Goal: Book appointment/travel/reservation

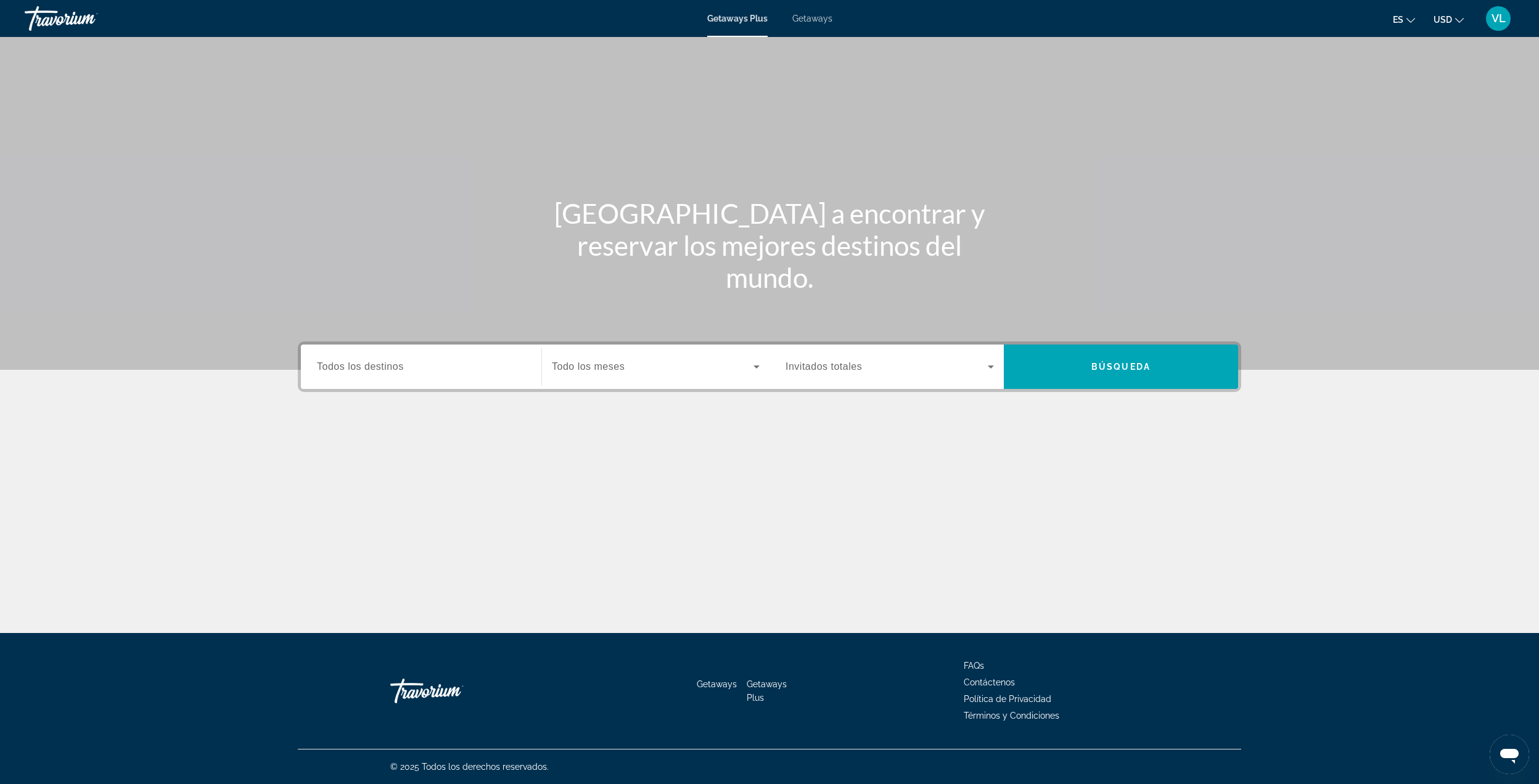
click at [454, 398] on div "Destination Todos los destinos Start Month Todo los meses Occupancy Invitados t…" at bounding box center [769, 428] width 993 height 174
click at [413, 366] on input "Destination Todos los destinos" at bounding box center [421, 367] width 208 height 14
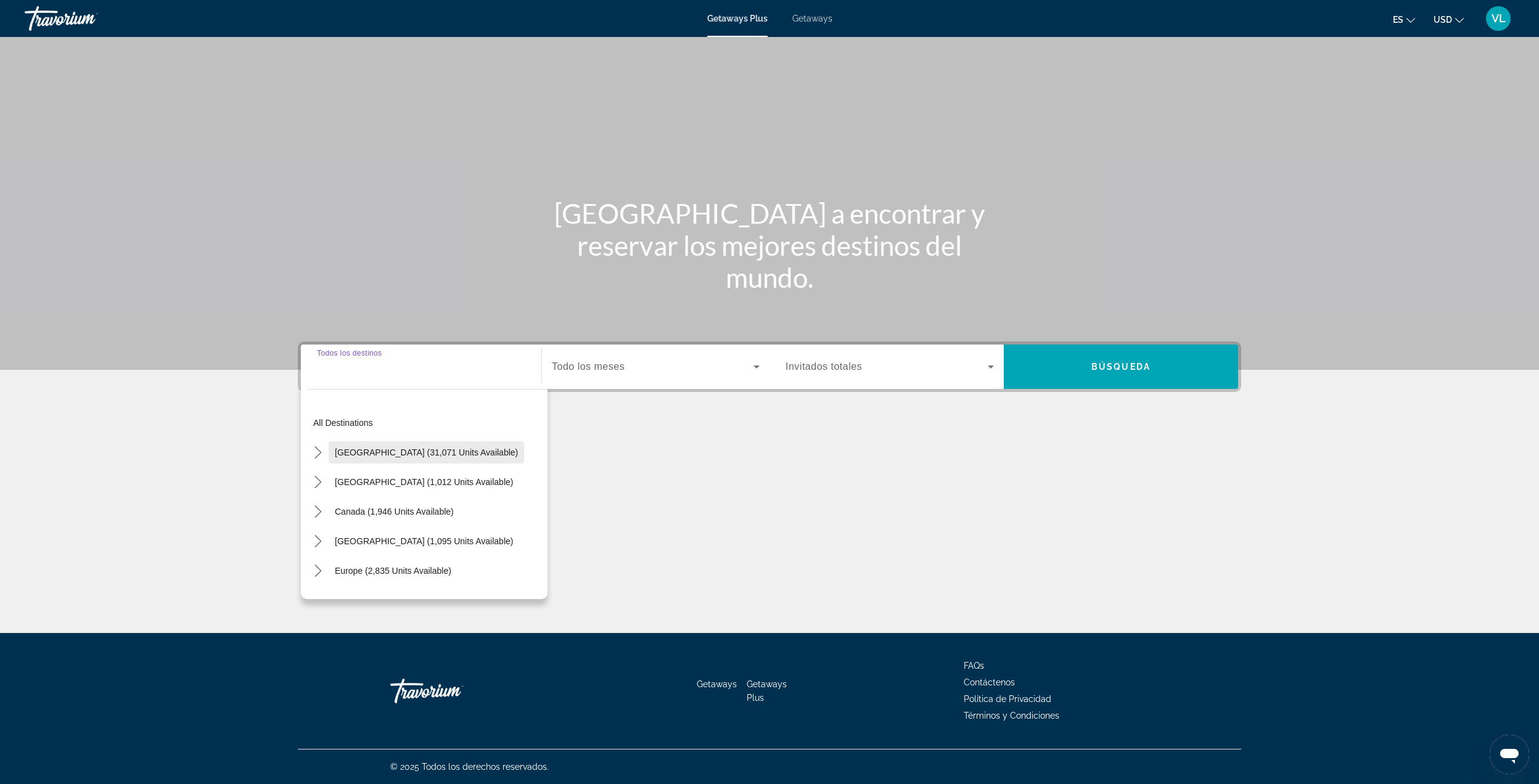
click at [333, 449] on span "Select destination: United States (31,071 units available)" at bounding box center [426, 452] width 195 height 30
type input "**********"
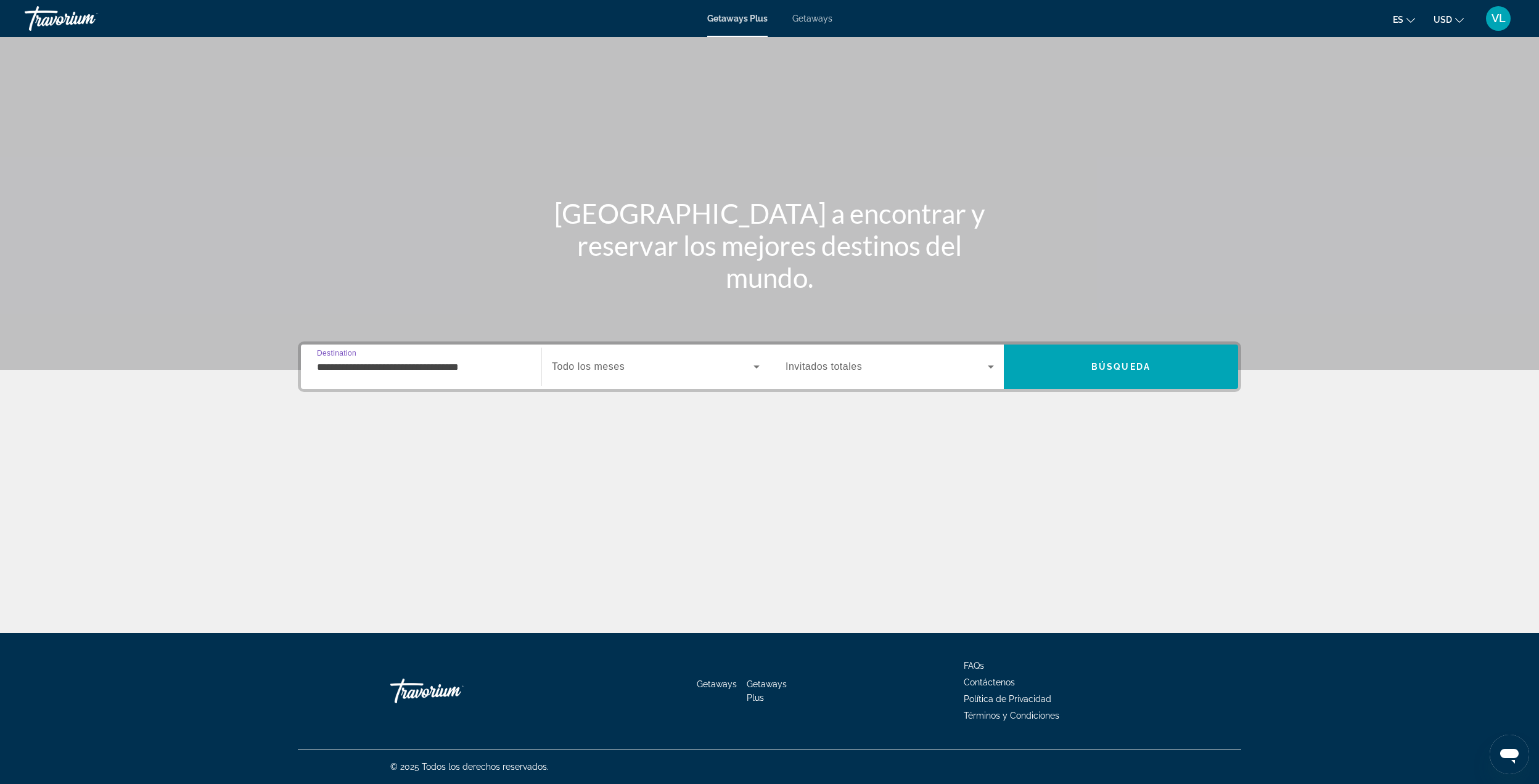
click at [610, 351] on div "Search widget" at bounding box center [655, 366] width 207 height 34
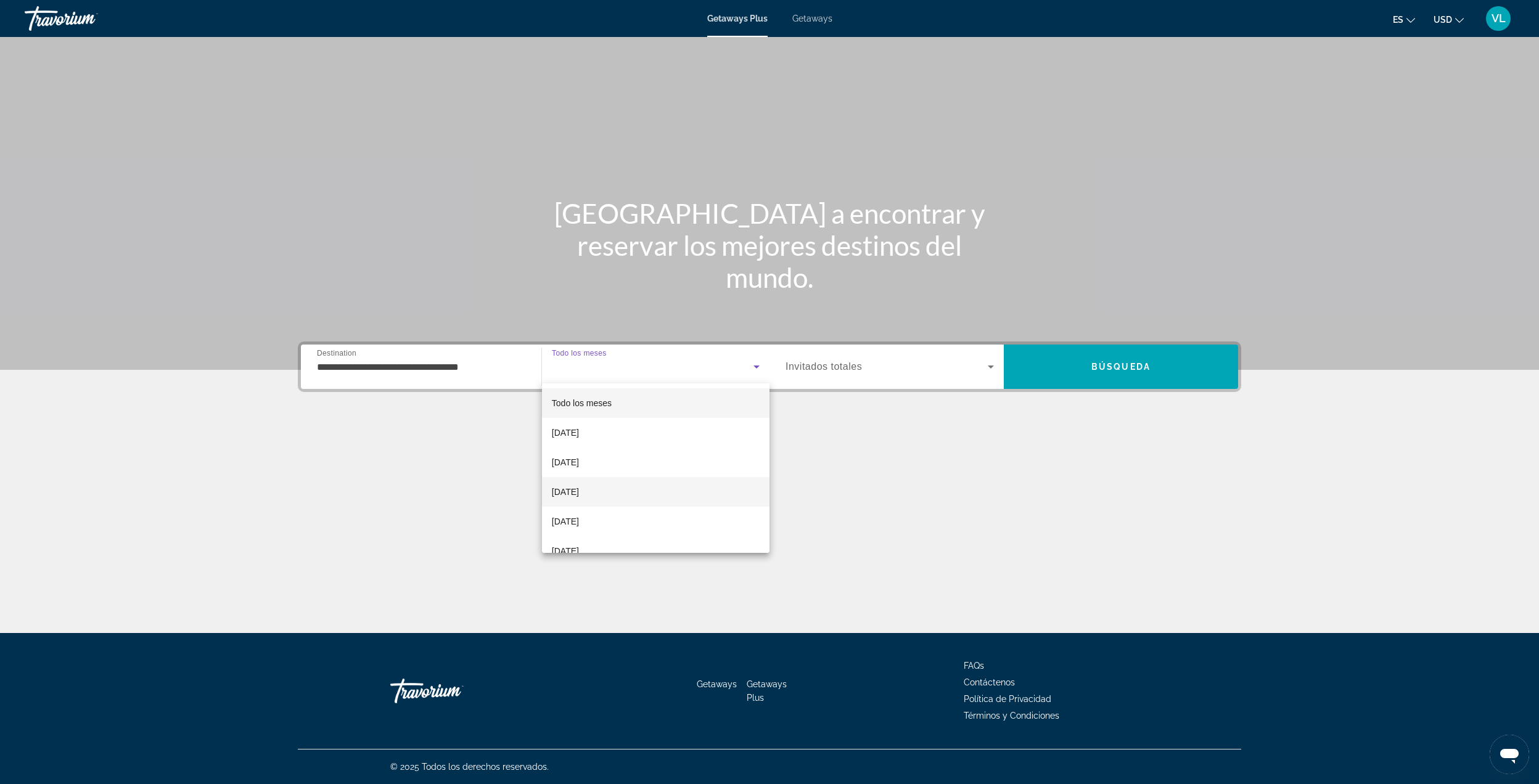
click at [579, 492] on span "[DATE]" at bounding box center [565, 492] width 27 height 14
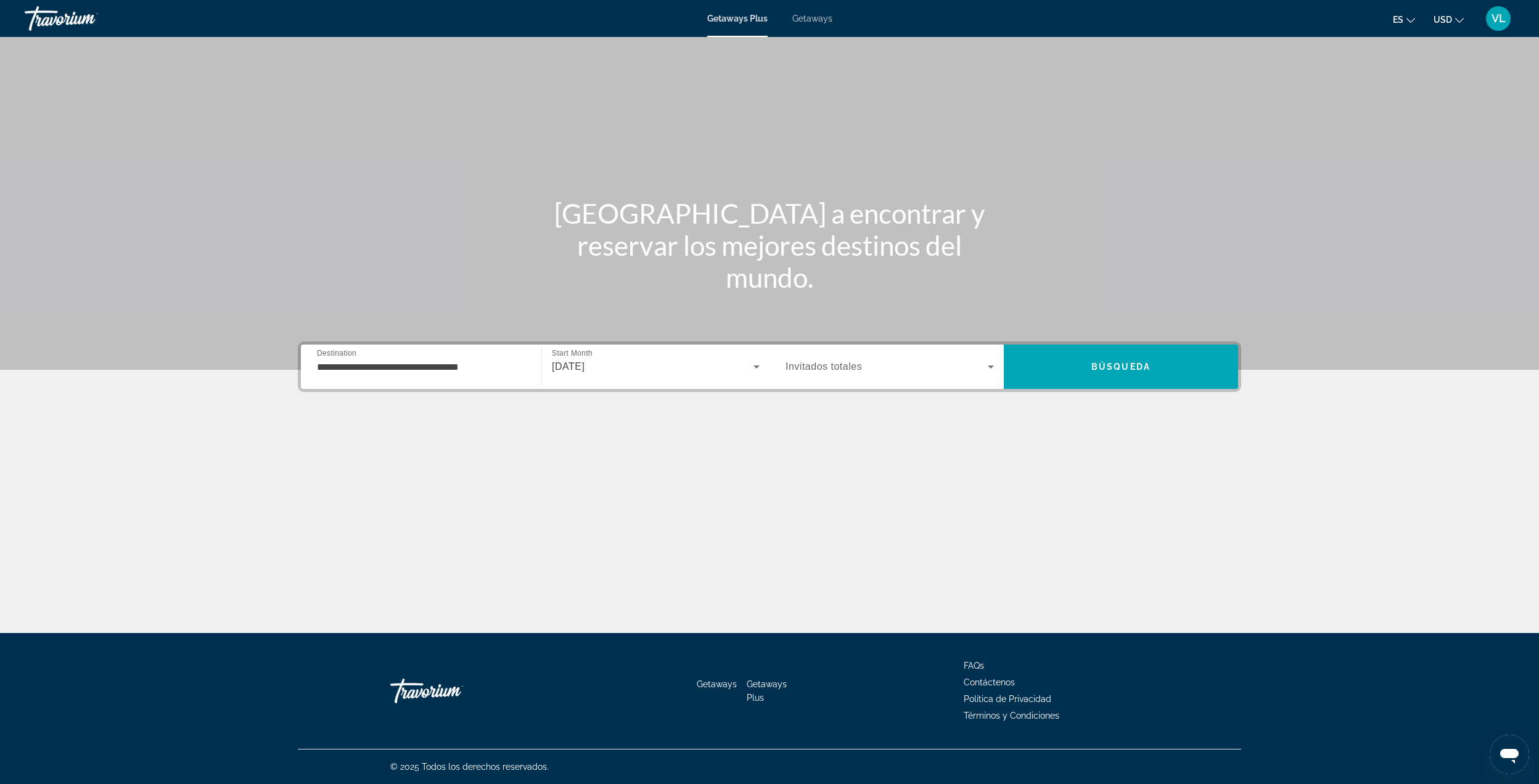
click at [847, 366] on span "Invitados totales" at bounding box center [824, 366] width 77 height 11
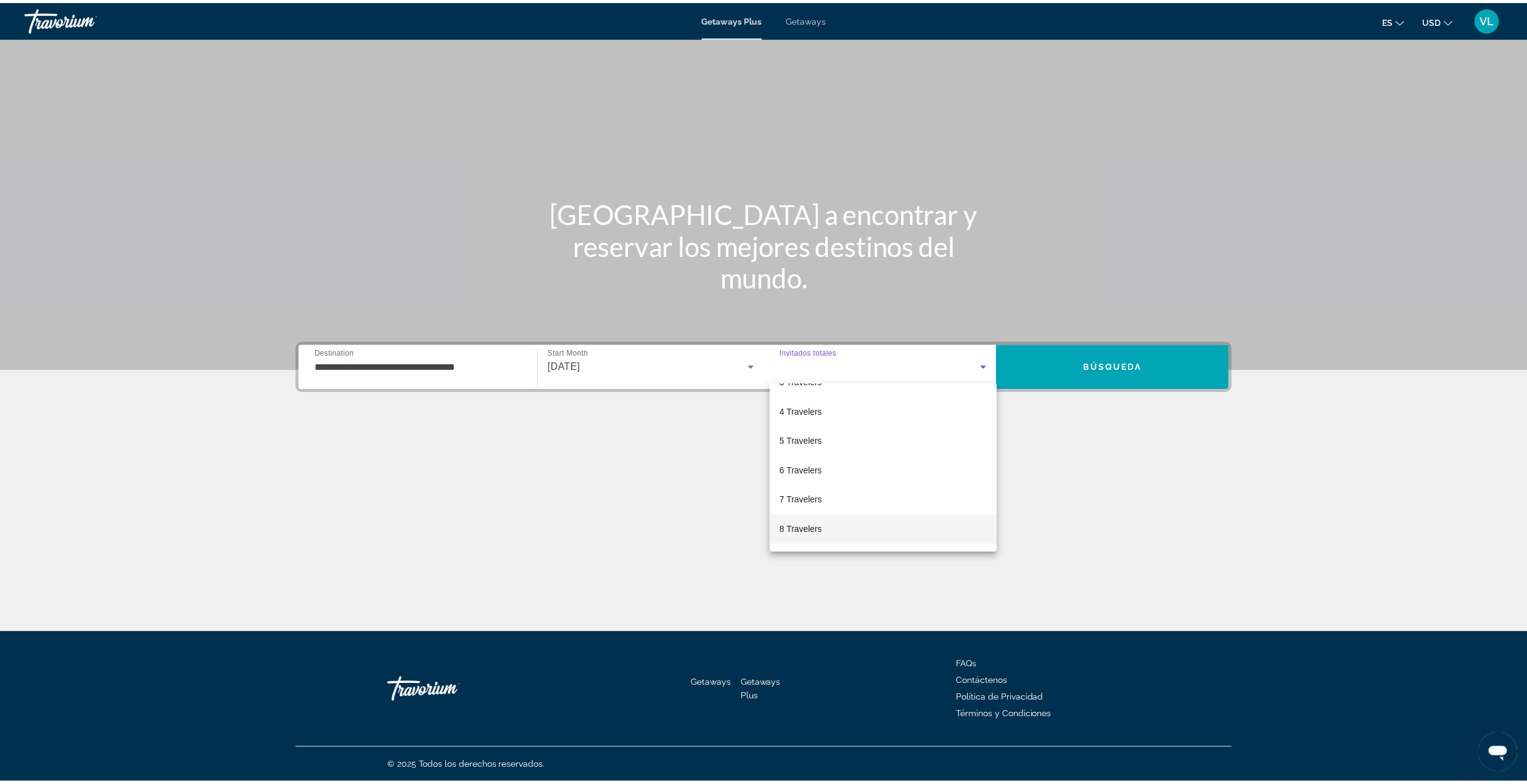
scroll to position [136, 0]
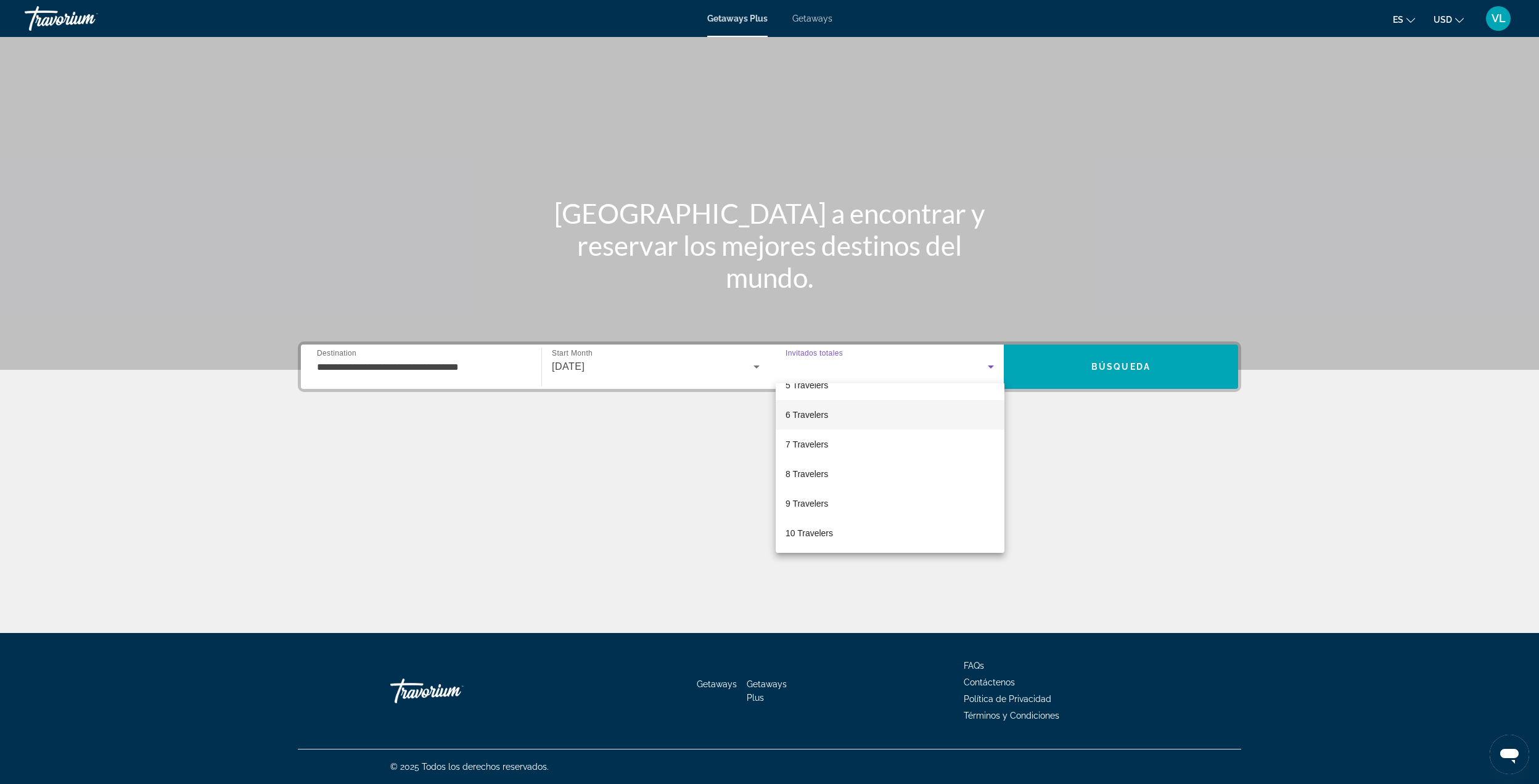
click at [796, 420] on span "6 Travelers" at bounding box center [807, 414] width 43 height 14
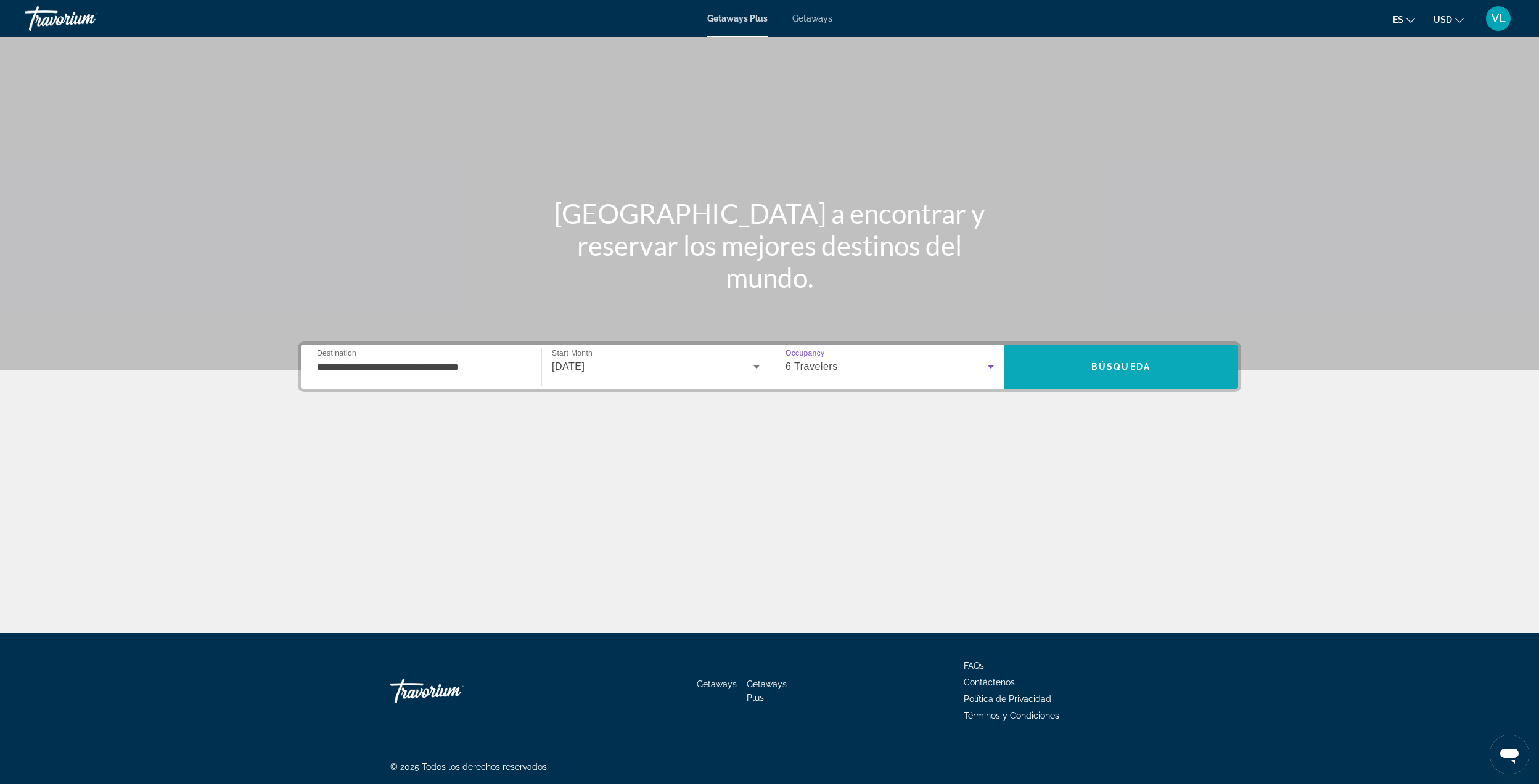
click at [1050, 364] on span "Search" at bounding box center [1121, 366] width 234 height 30
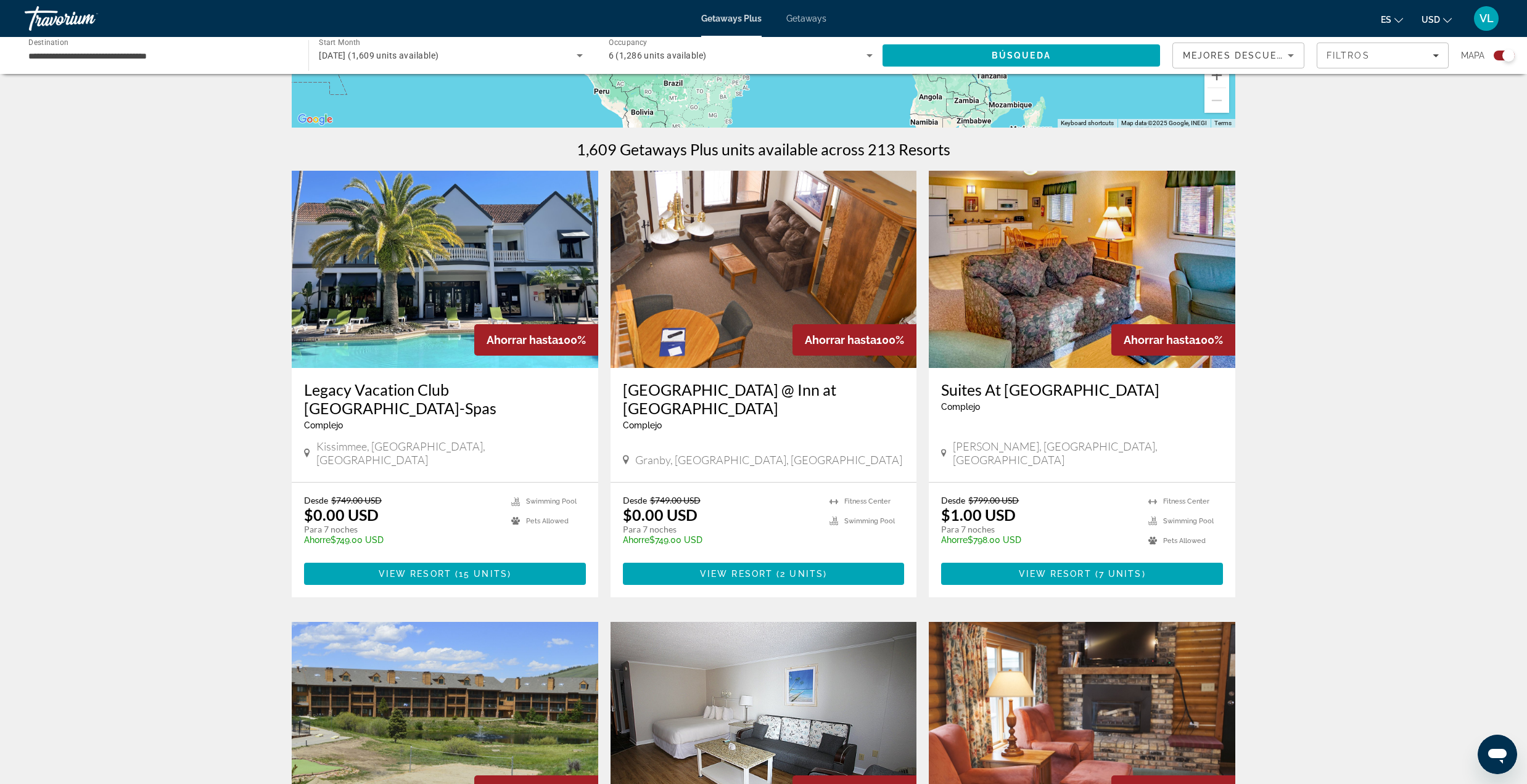
scroll to position [493, 0]
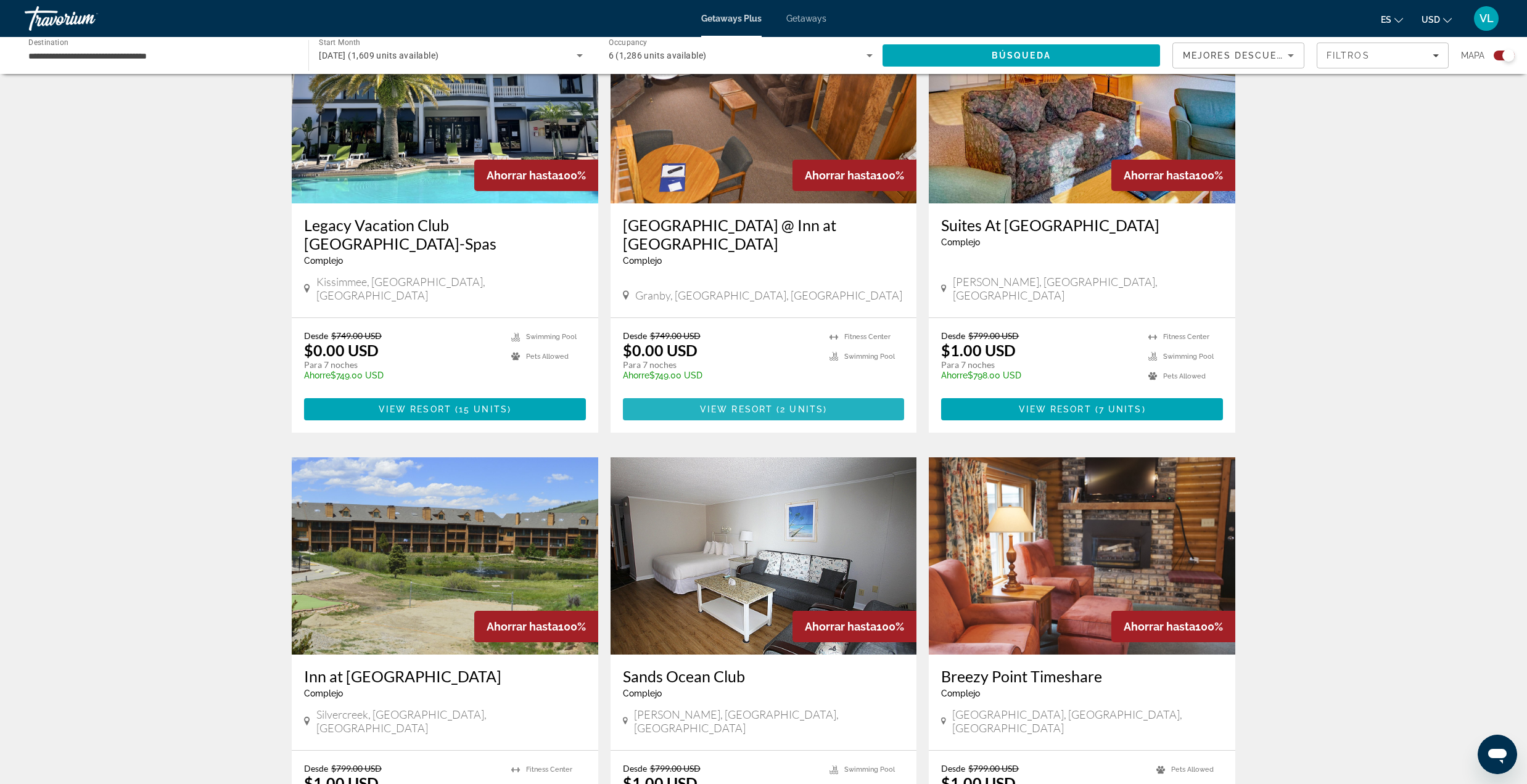
click at [681, 394] on span "Main content" at bounding box center [763, 409] width 282 height 30
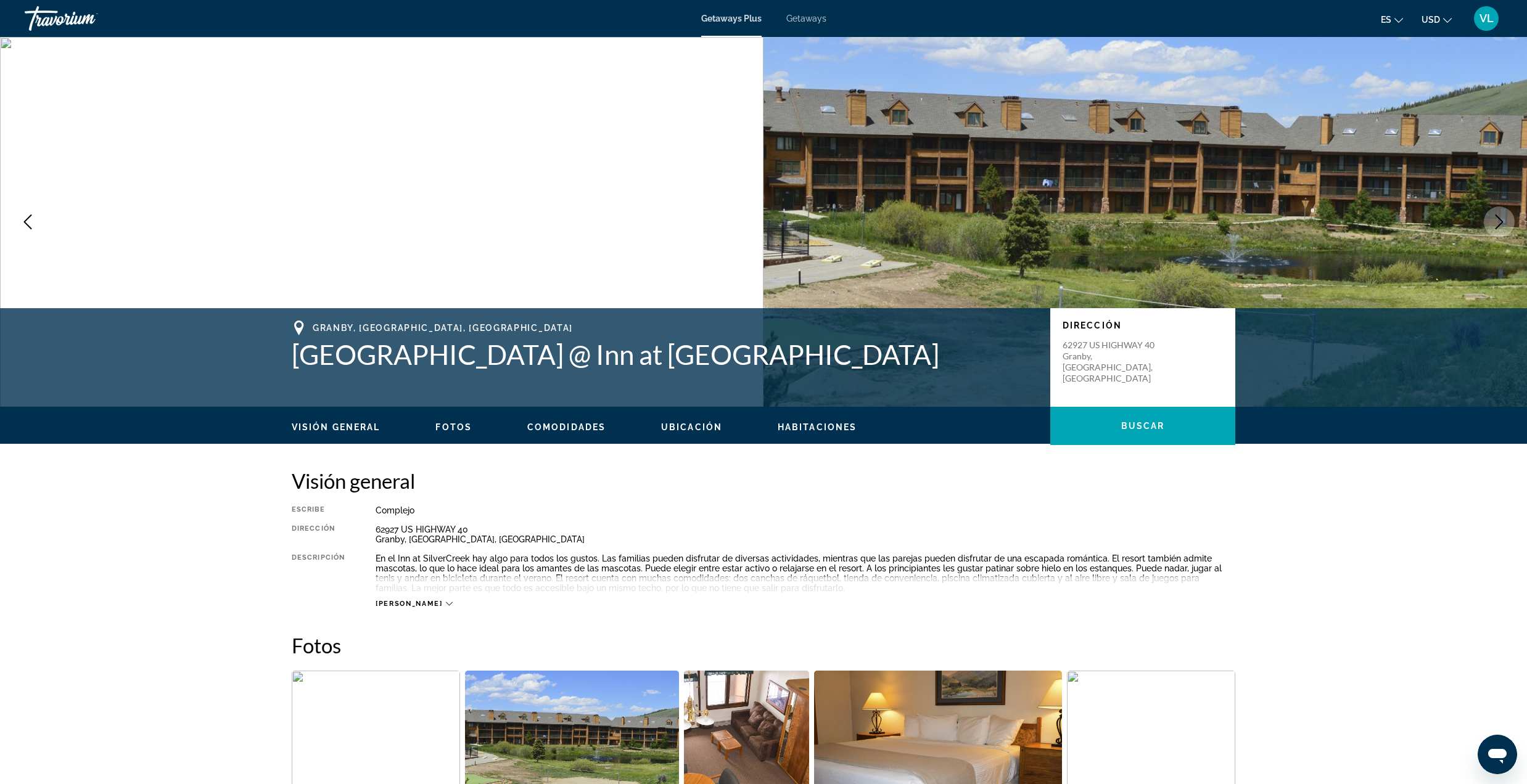
click at [1501, 218] on icon "Next image" at bounding box center [1499, 221] width 14 height 14
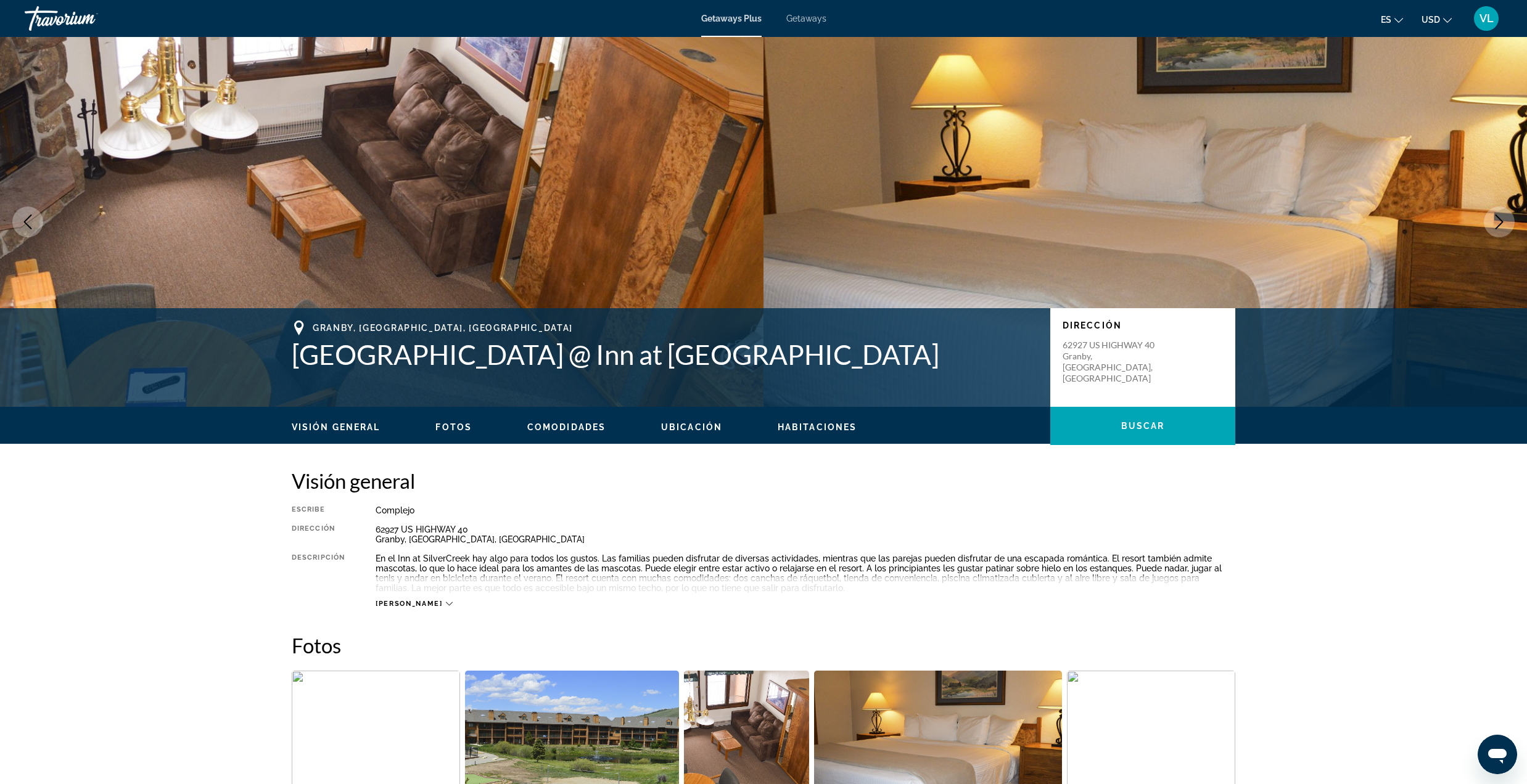
click at [1501, 218] on icon "Next image" at bounding box center [1499, 221] width 14 height 14
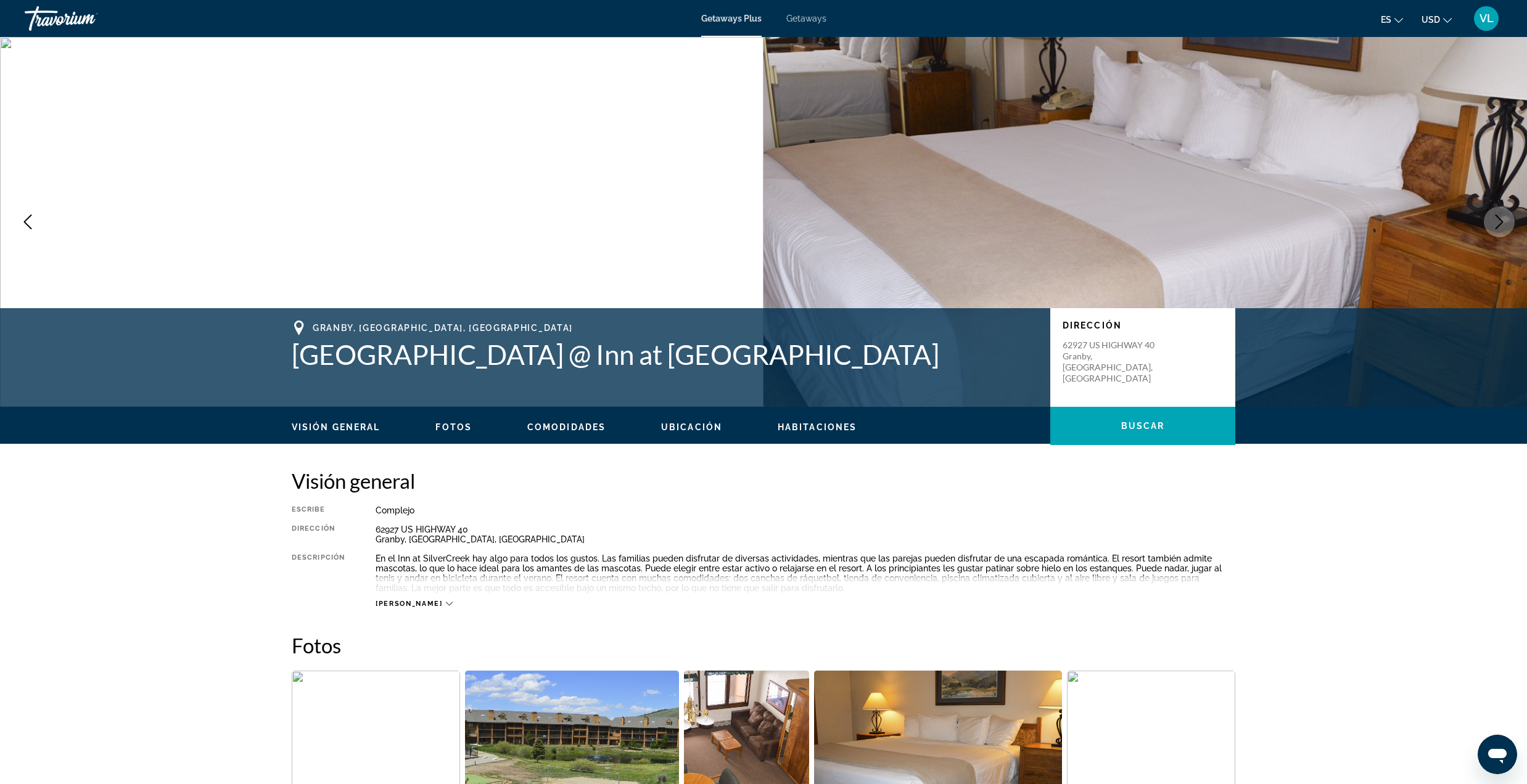
click at [1501, 218] on icon "Next image" at bounding box center [1499, 221] width 14 height 14
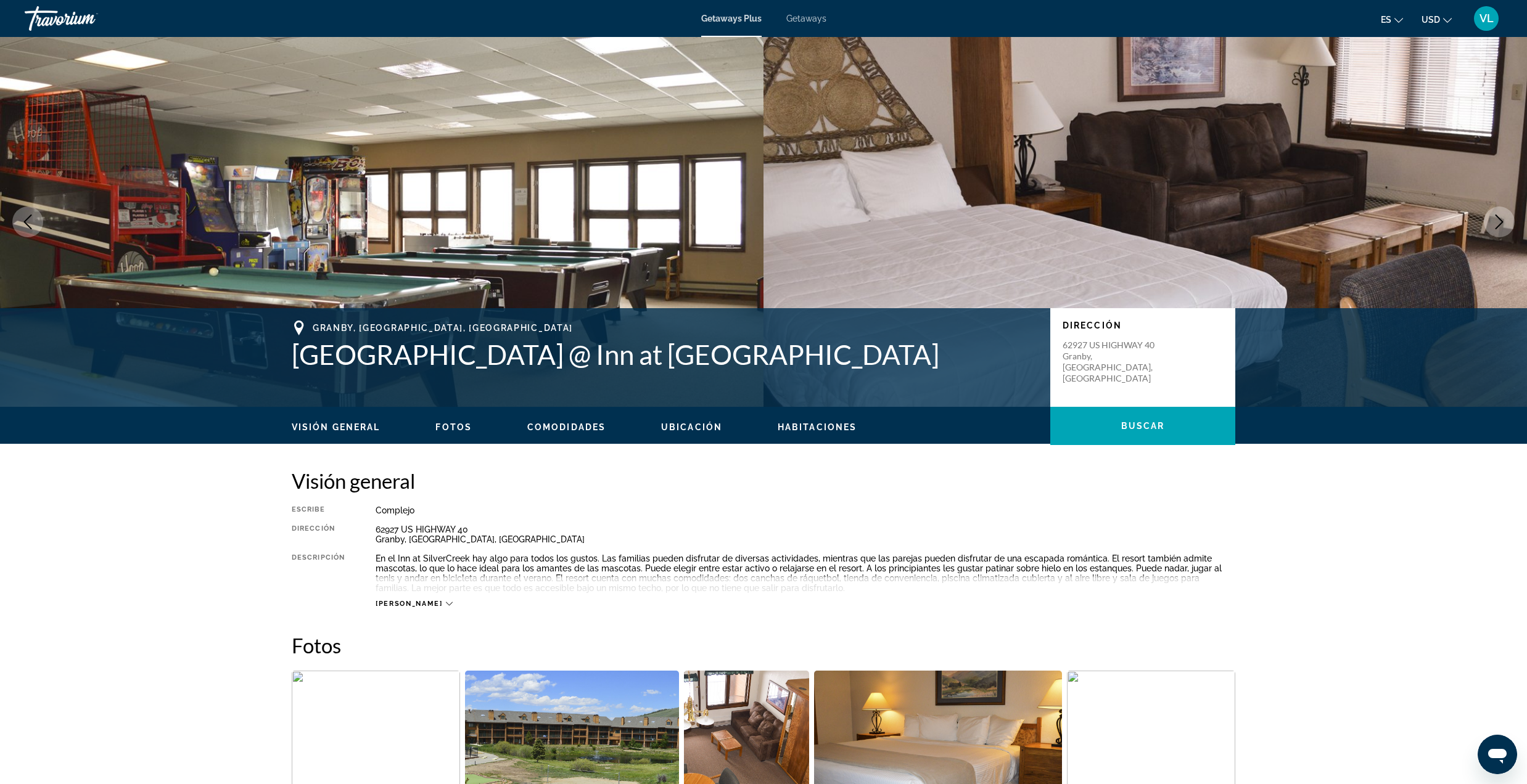
click at [1501, 218] on icon "Next image" at bounding box center [1499, 221] width 14 height 14
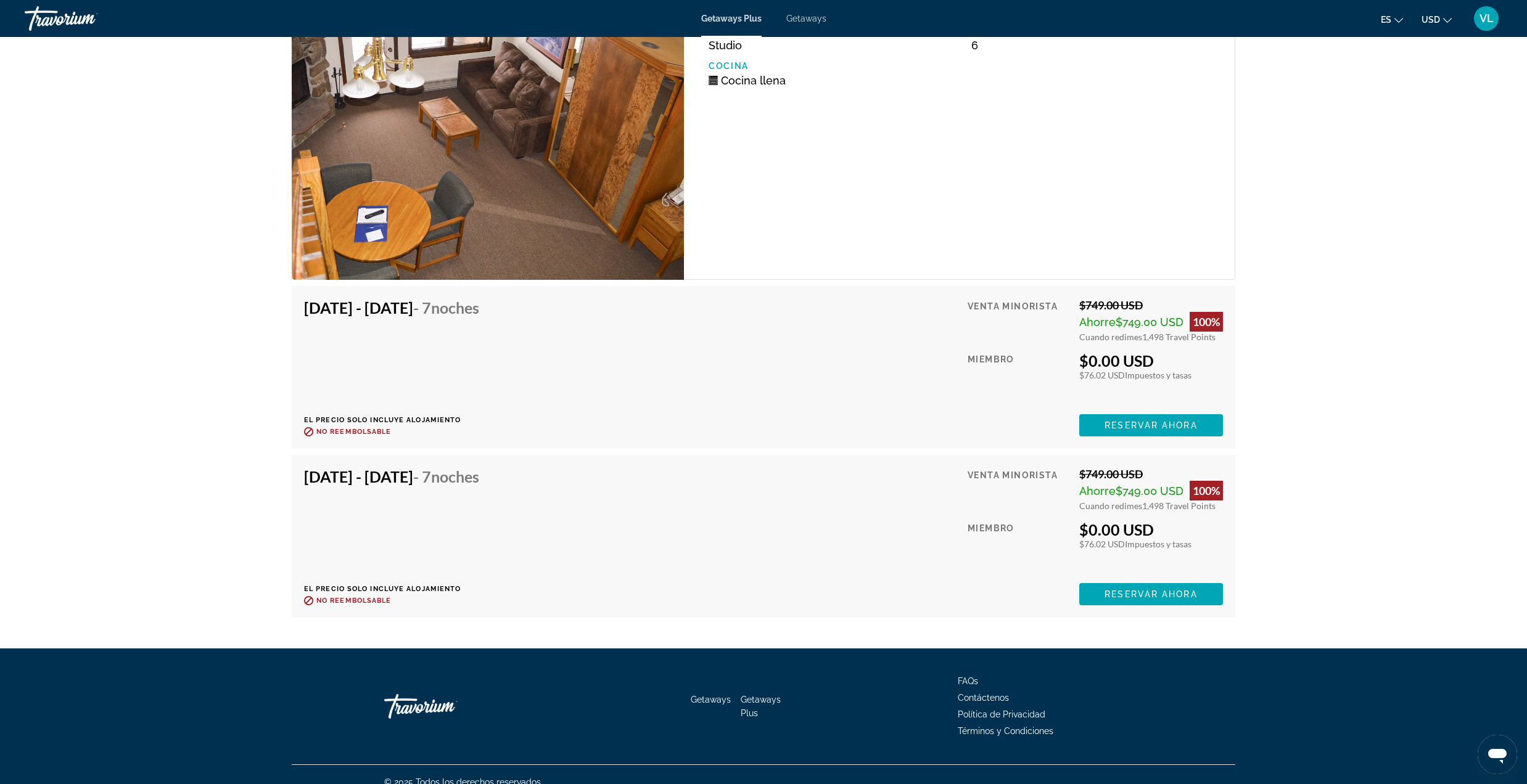
scroll to position [2075, 0]
